Goal: Navigation & Orientation: Find specific page/section

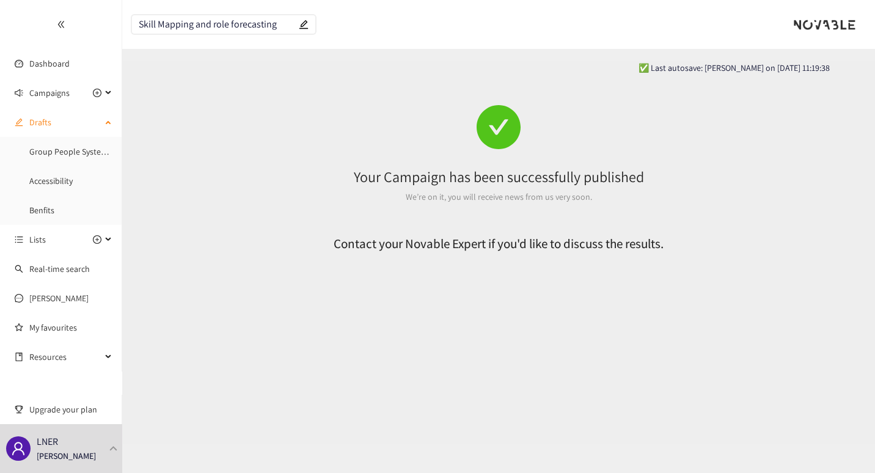
click at [109, 121] on icon at bounding box center [109, 121] width 6 height 0
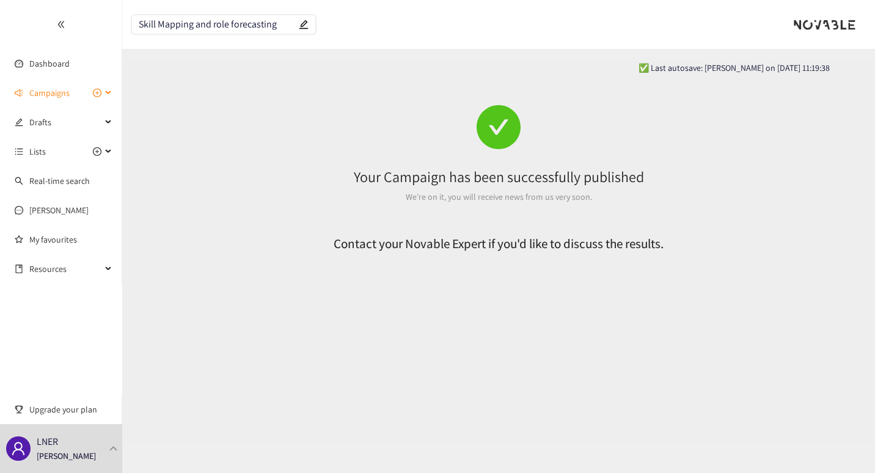
click at [108, 93] on icon at bounding box center [109, 93] width 6 height 0
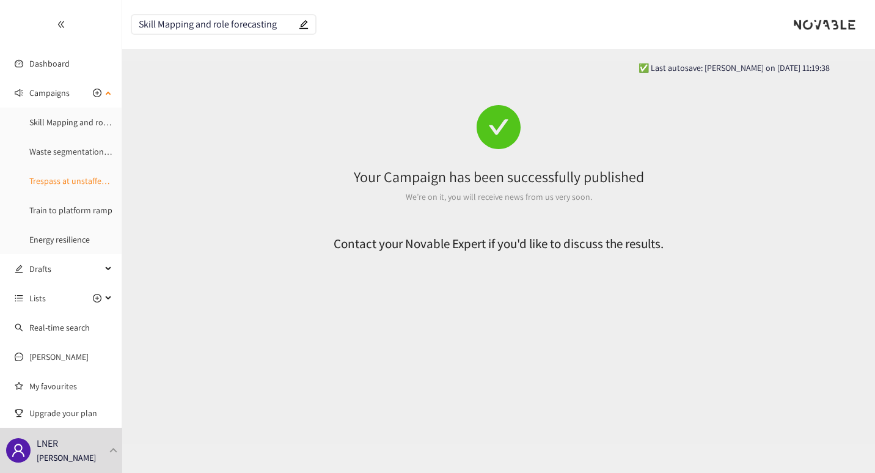
click at [67, 186] on link "Trespass at unstaffed stations" at bounding box center [83, 180] width 108 height 11
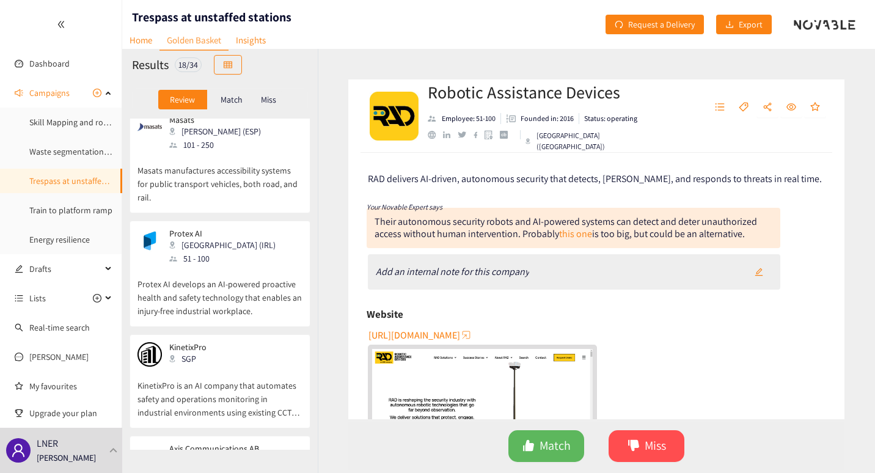
scroll to position [548, 0]
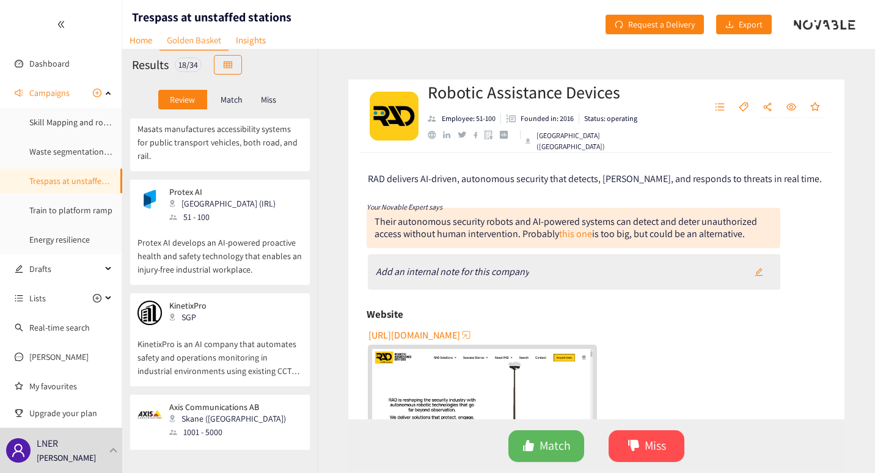
click at [257, 187] on div "Protex AI Dublin (IRL) 51 - 100" at bounding box center [219, 205] width 165 height 37
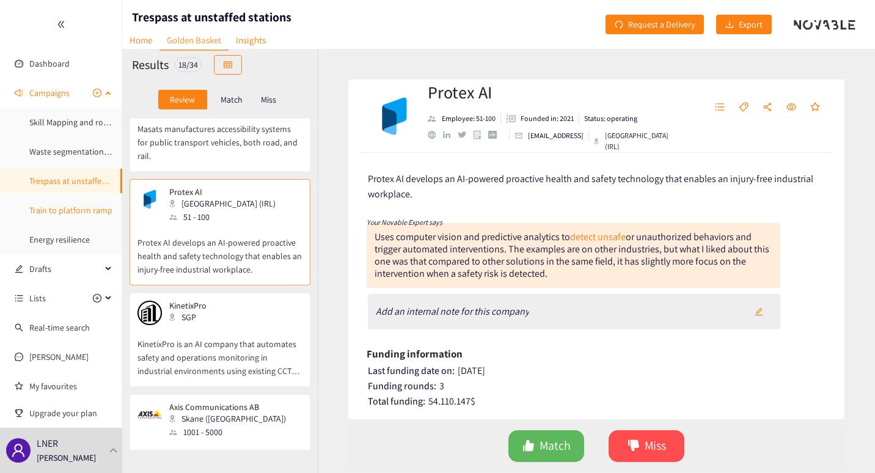
click at [64, 211] on link "Train to platform ramp" at bounding box center [70, 210] width 83 height 11
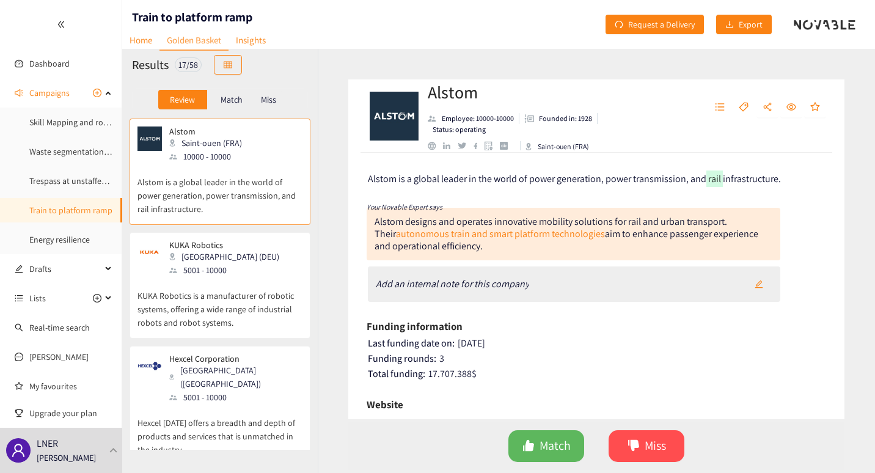
click at [260, 183] on p "Alstom is a global leader in the world of power generation, power transmission,…" at bounding box center [219, 189] width 165 height 53
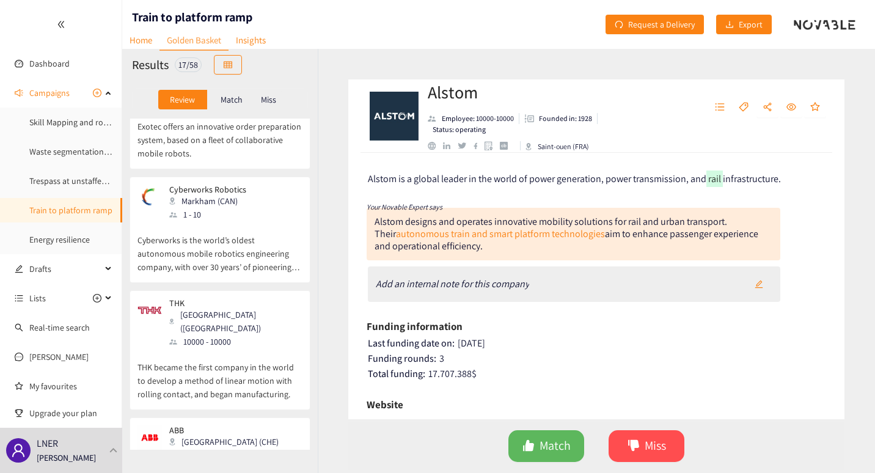
scroll to position [632, 0]
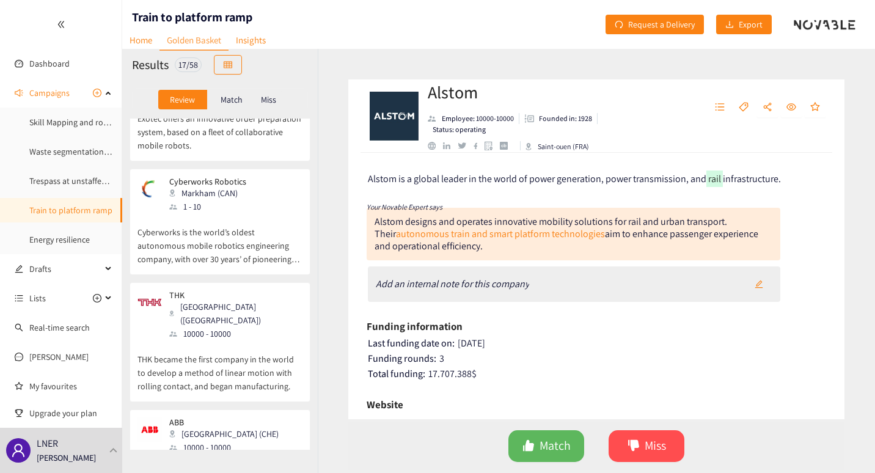
click at [253, 188] on div "Cyberworks Robotics Markham (CAN) 1 - 10" at bounding box center [219, 195] width 165 height 37
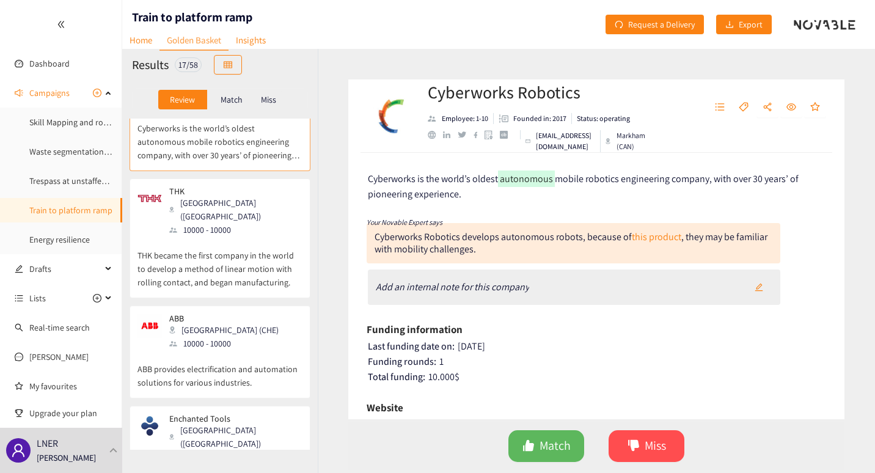
scroll to position [737, 0]
click at [279, 349] on p "ABB provides electrification and automation solutions for various industries." at bounding box center [219, 368] width 165 height 39
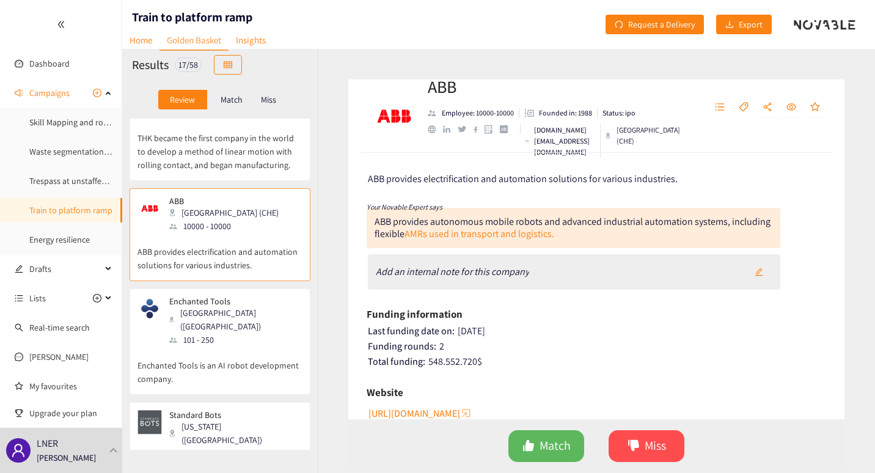
scroll to position [853, 0]
click at [143, 34] on link "Home" at bounding box center [140, 40] width 37 height 19
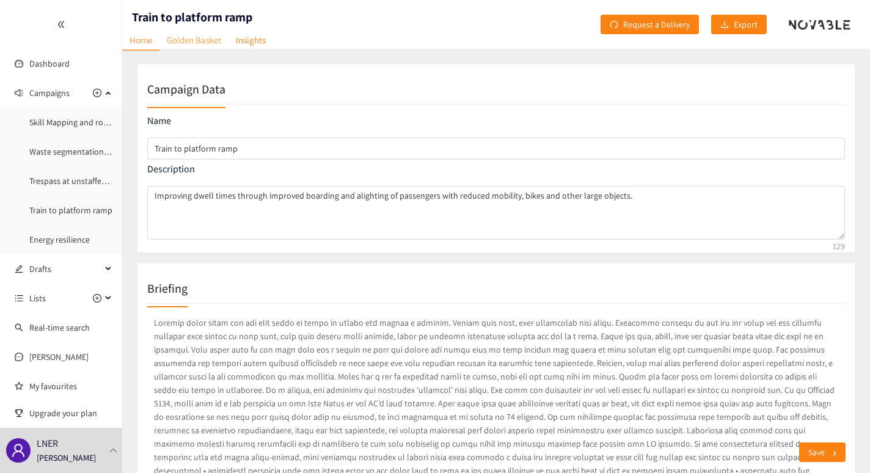
click at [186, 36] on link "Golden Basket" at bounding box center [193, 40] width 69 height 19
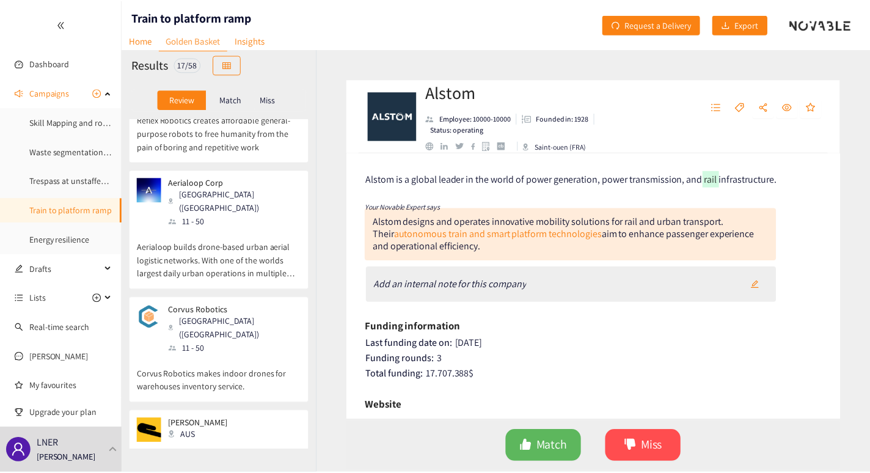
scroll to position [1451, 0]
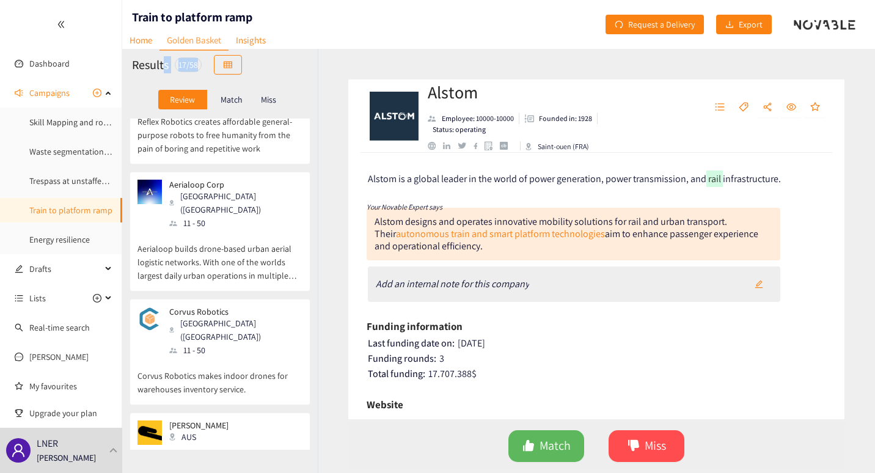
drag, startPoint x: 200, startPoint y: 65, endPoint x: 162, endPoint y: 66, distance: 37.9
click at [162, 66] on div "Results 17 / 58" at bounding box center [219, 65] width 195 height 32
click at [51, 62] on link "Dashboard" at bounding box center [49, 63] width 40 height 11
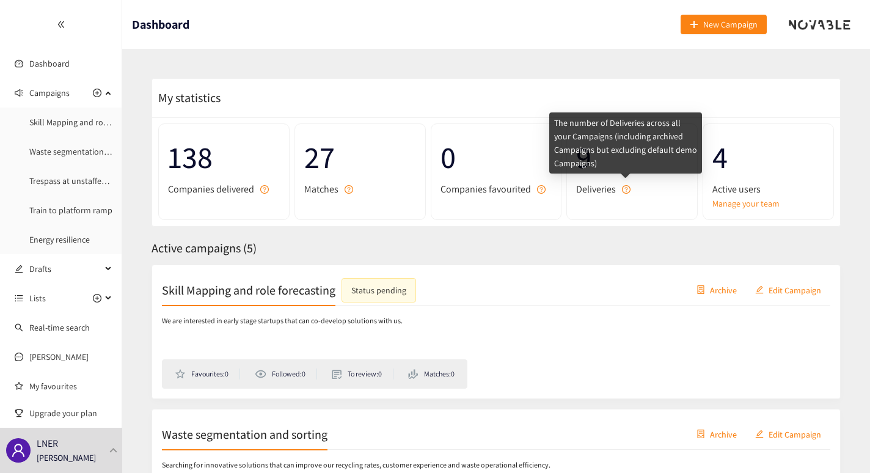
click at [625, 188] on icon "question-circle" at bounding box center [626, 189] width 3 height 5
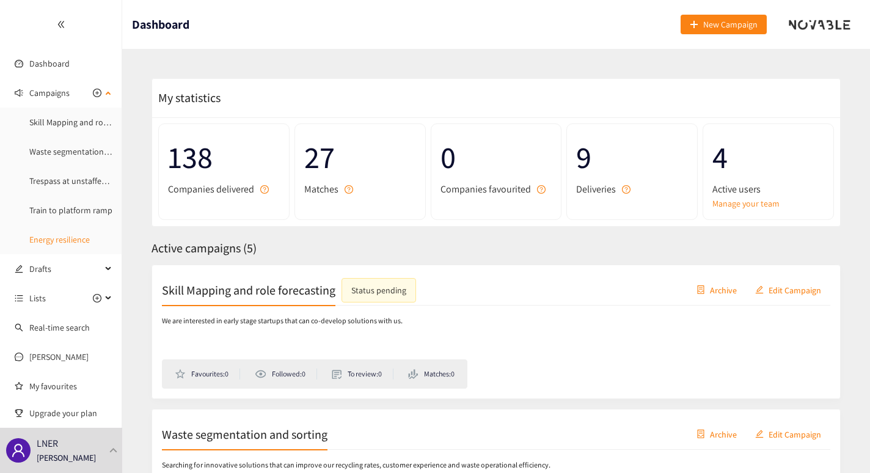
click at [56, 236] on link "Energy resilience" at bounding box center [59, 239] width 60 height 11
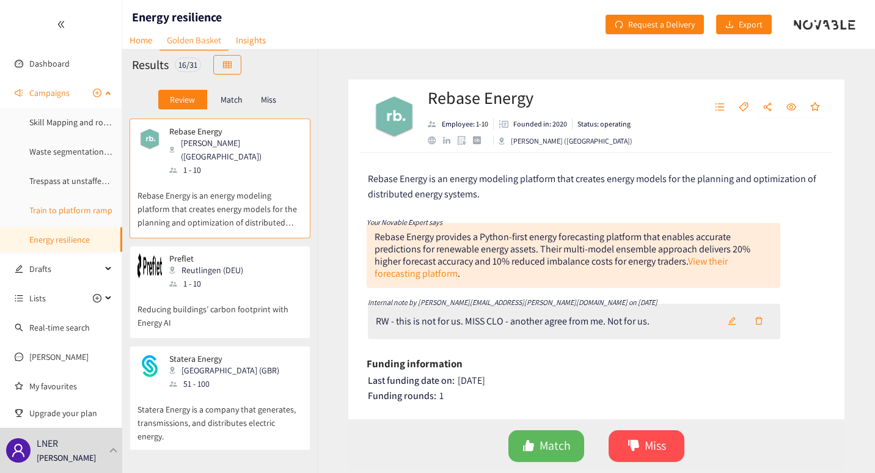
click at [61, 205] on link "Train to platform ramp" at bounding box center [70, 210] width 83 height 11
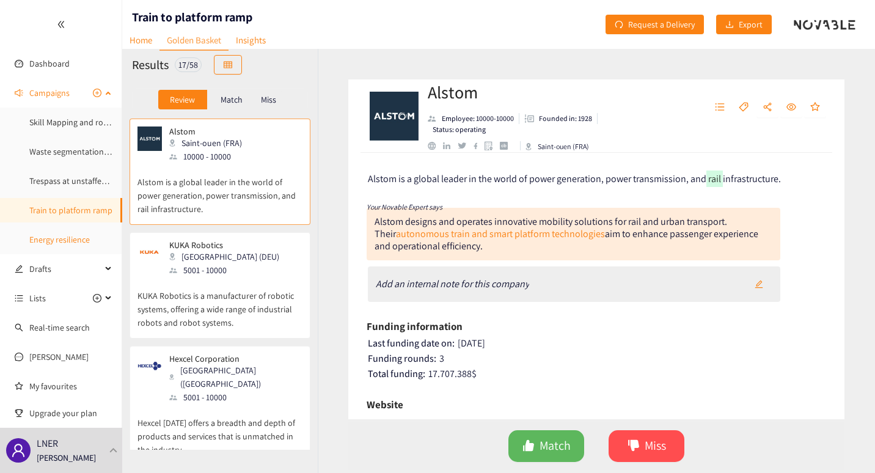
click at [68, 237] on link "Energy resilience" at bounding box center [59, 239] width 60 height 11
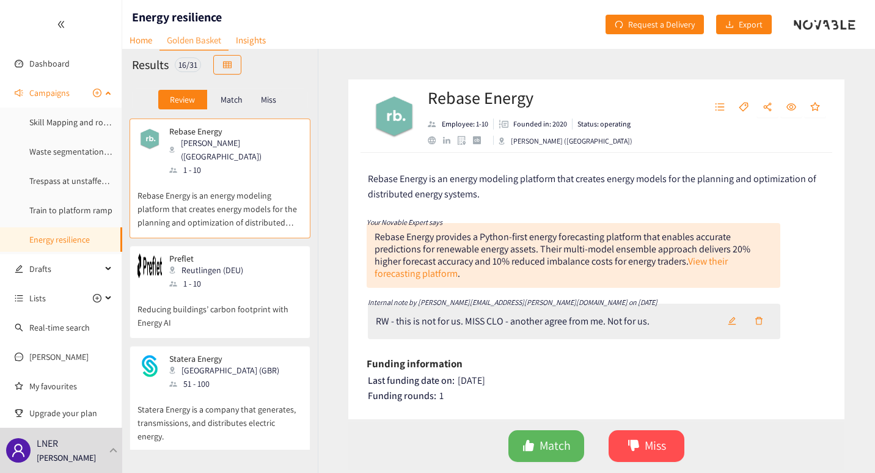
click at [76, 197] on ul "Skill Mapping and role forecasting Waste segmentation and sorting Trespass at u…" at bounding box center [61, 181] width 122 height 142
click at [71, 211] on link "Train to platform ramp" at bounding box center [70, 210] width 83 height 11
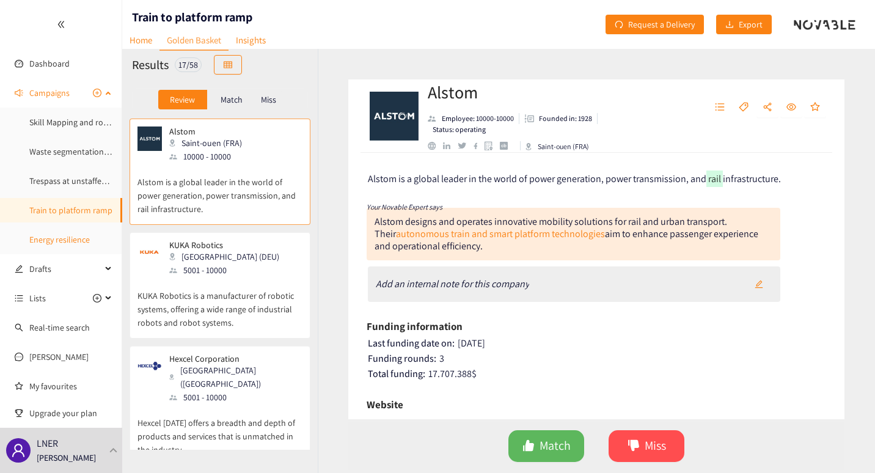
click at [67, 234] on link "Energy resilience" at bounding box center [59, 239] width 60 height 11
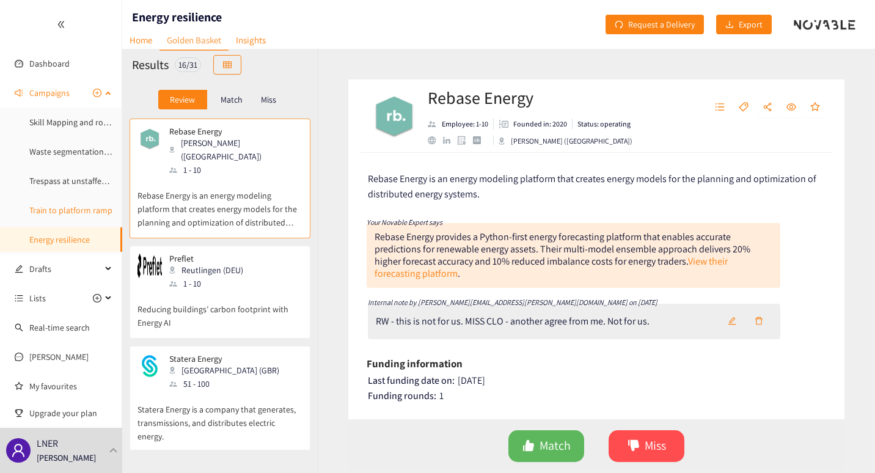
click at [73, 205] on link "Train to platform ramp" at bounding box center [70, 210] width 83 height 11
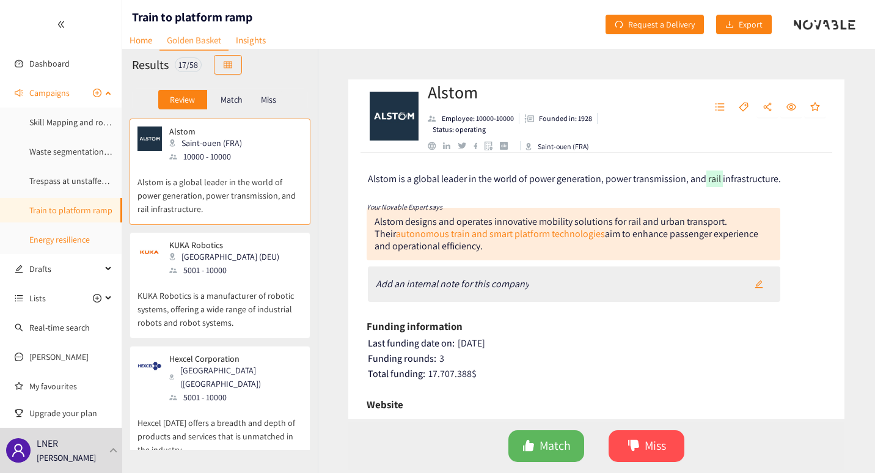
click at [62, 237] on link "Energy resilience" at bounding box center [59, 239] width 60 height 11
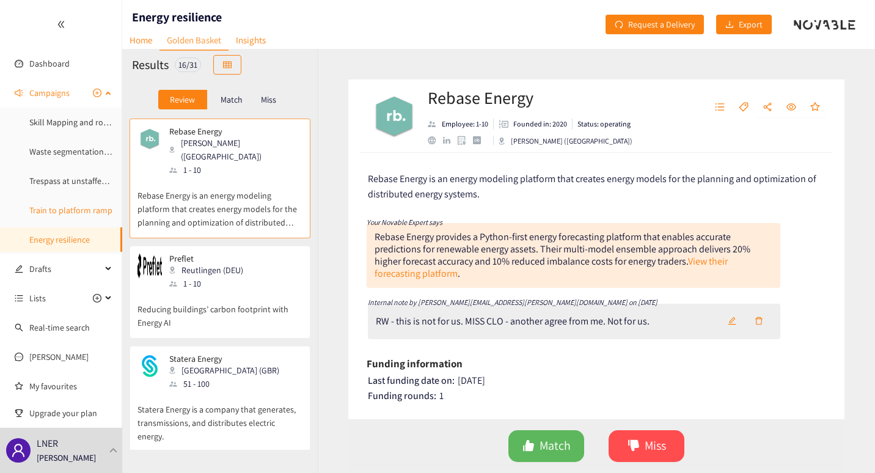
click at [68, 206] on link "Train to platform ramp" at bounding box center [70, 210] width 83 height 11
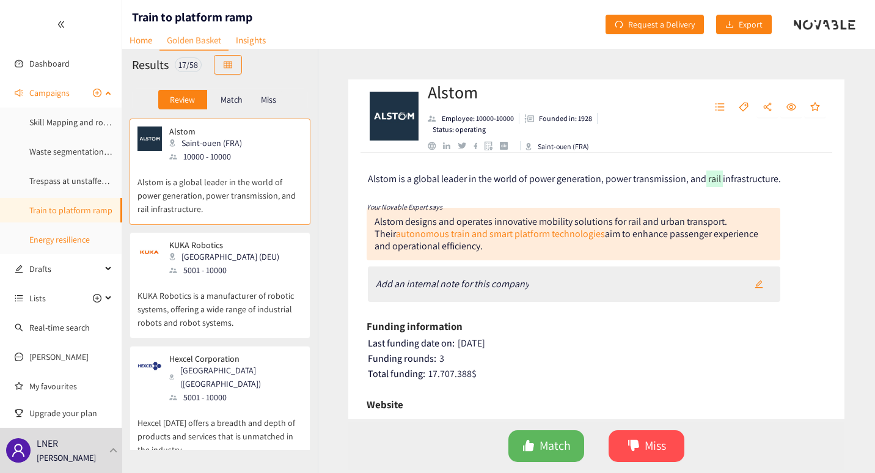
click at [60, 241] on link "Energy resilience" at bounding box center [59, 239] width 60 height 11
